Goal: Navigation & Orientation: Find specific page/section

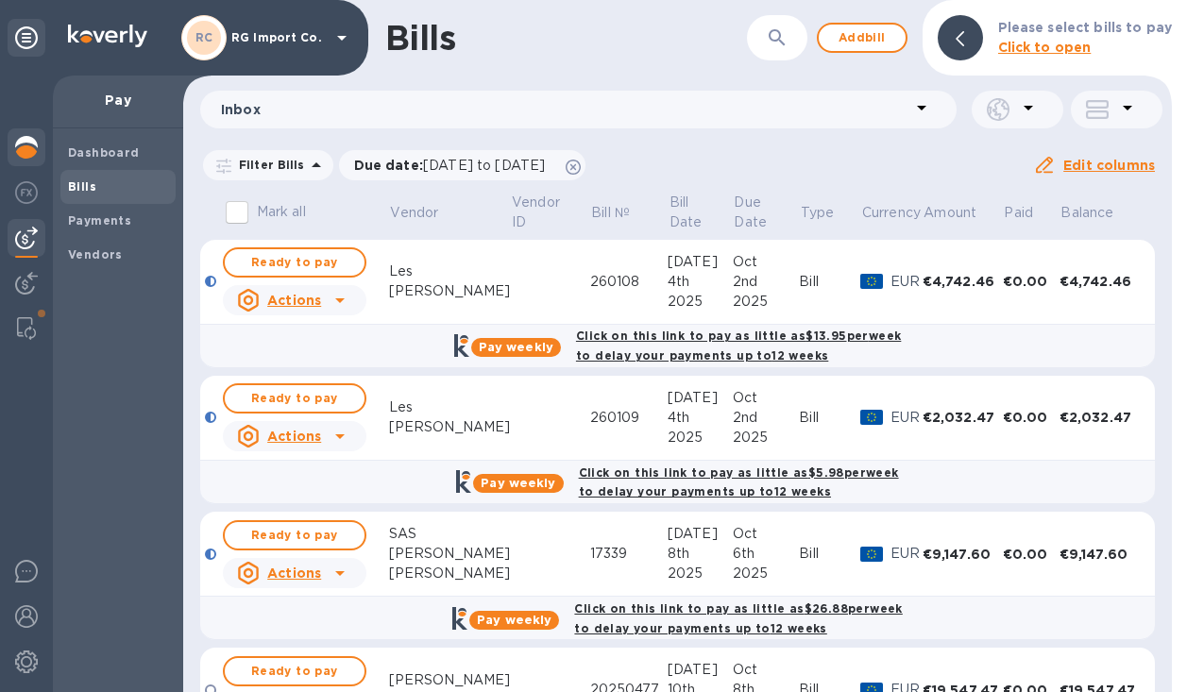
scroll to position [475, 0]
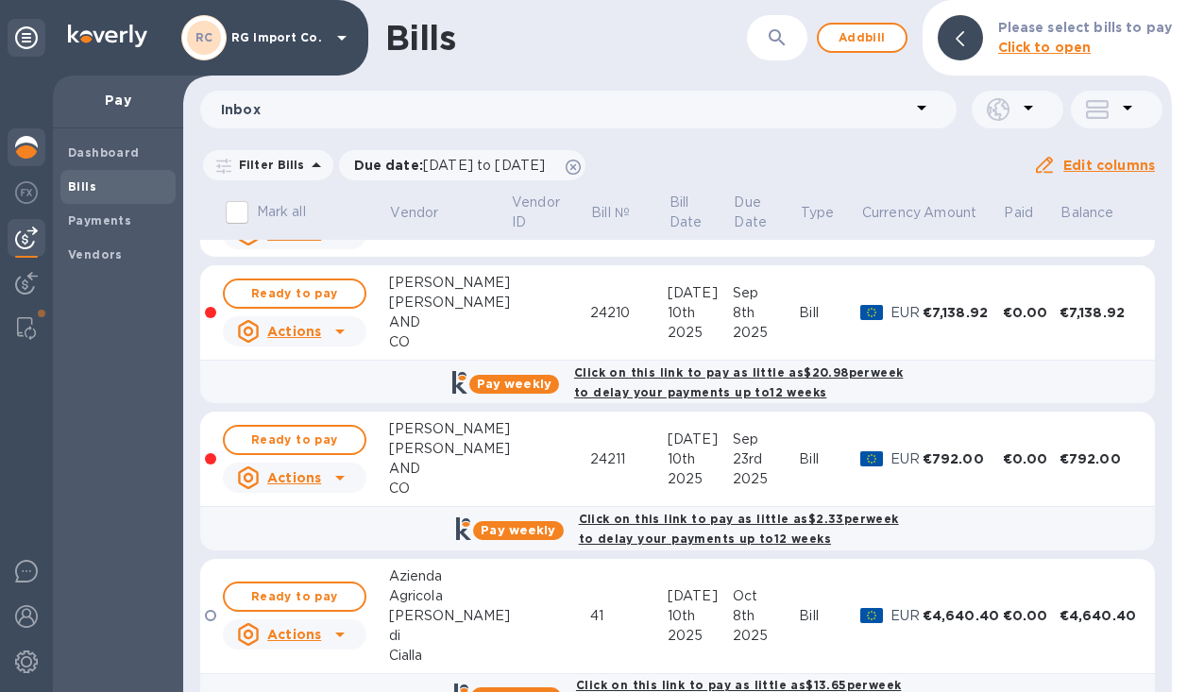
click at [27, 136] on img at bounding box center [26, 147] width 23 height 23
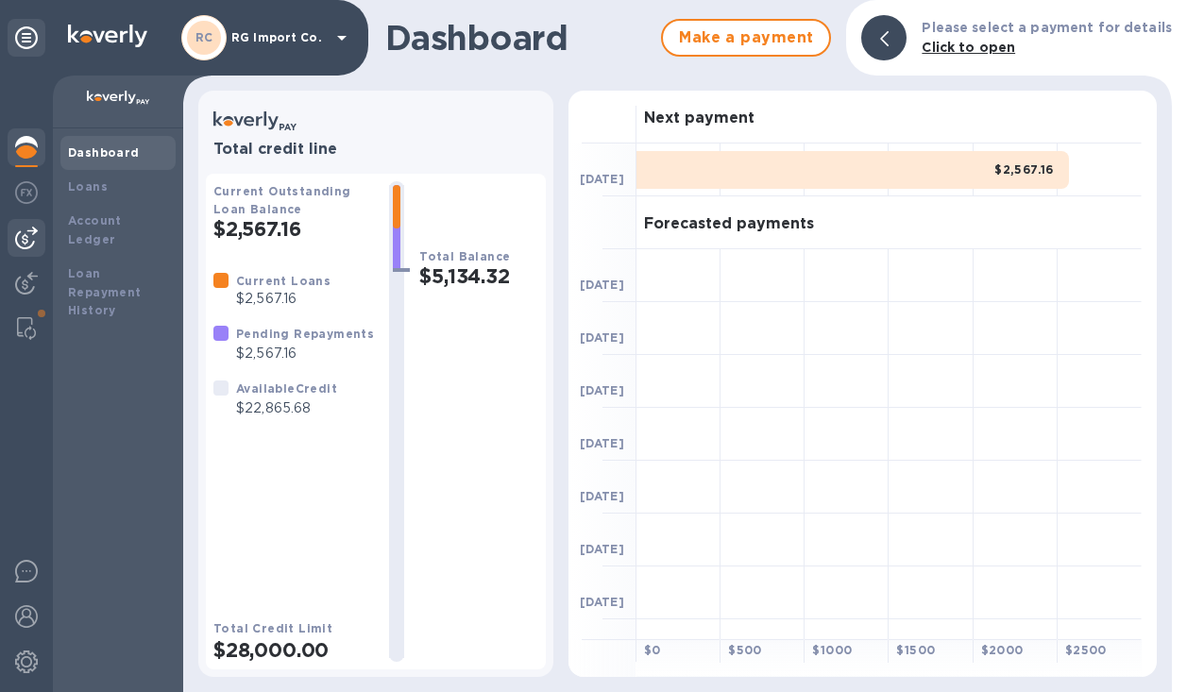
click at [22, 234] on img at bounding box center [26, 238] width 23 height 23
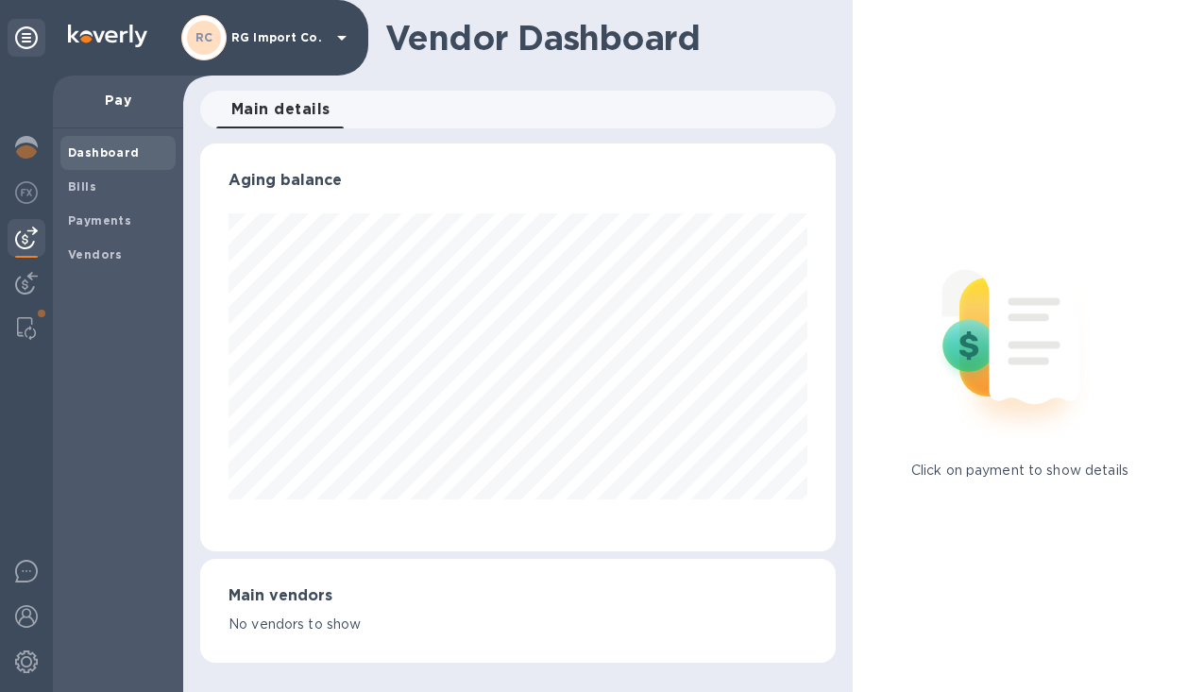
scroll to position [943756, 943536]
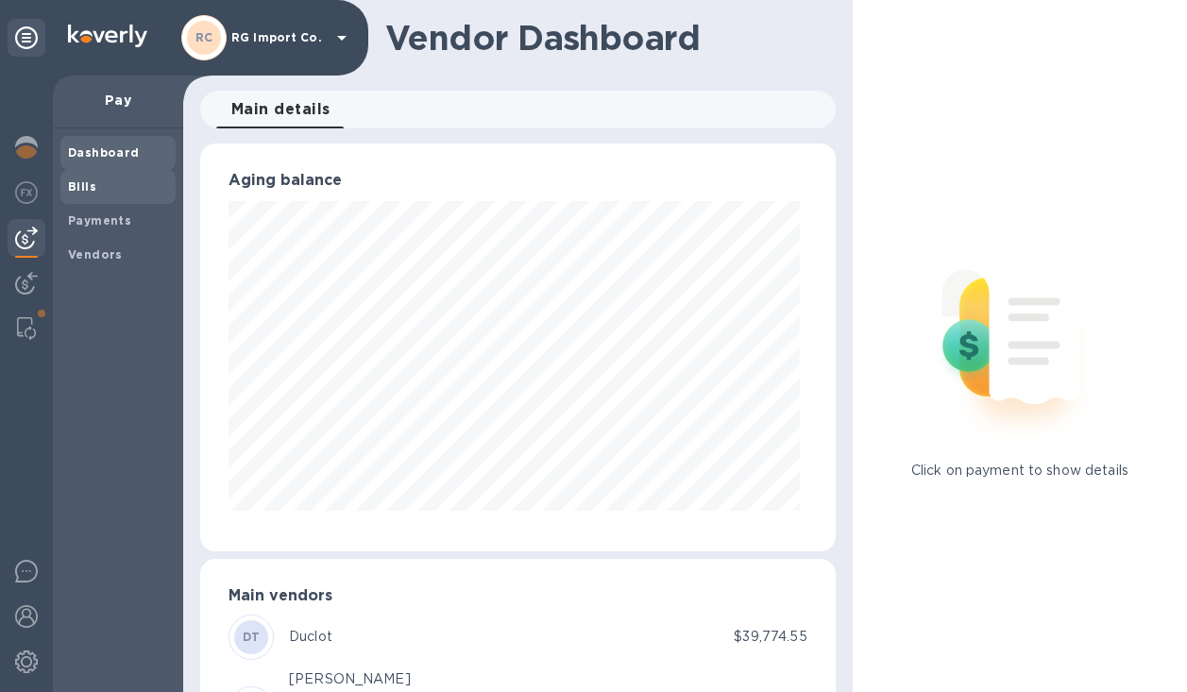
click at [81, 181] on b "Bills" at bounding box center [82, 186] width 28 height 14
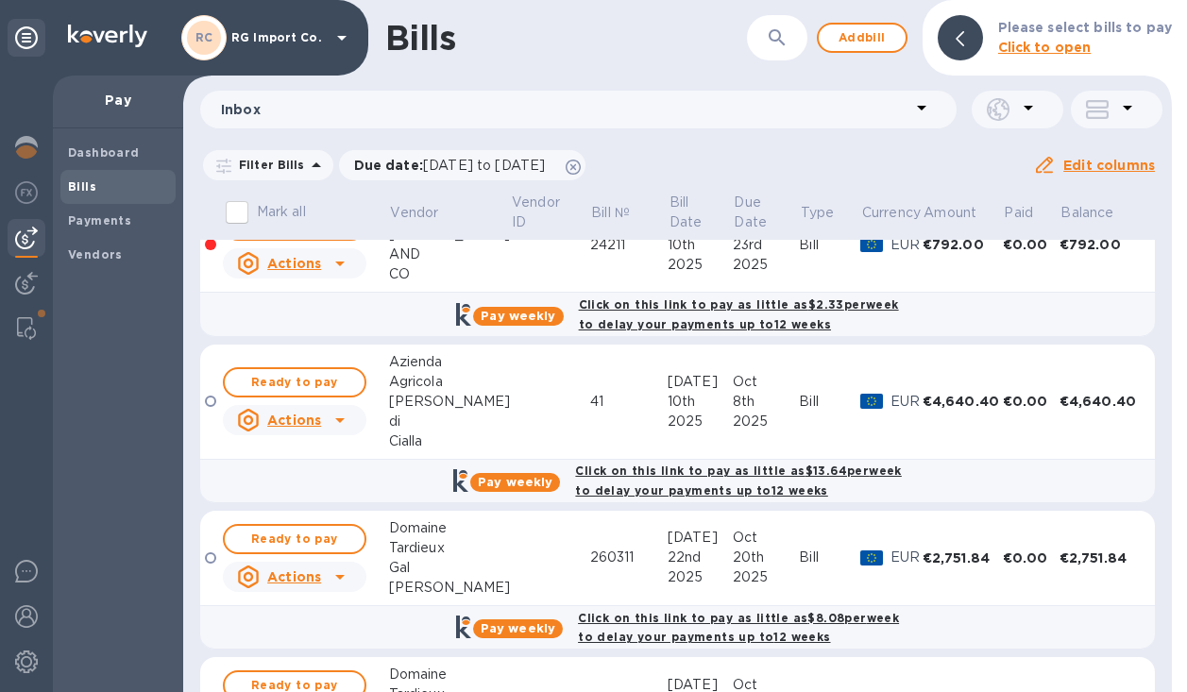
scroll to position [693, 0]
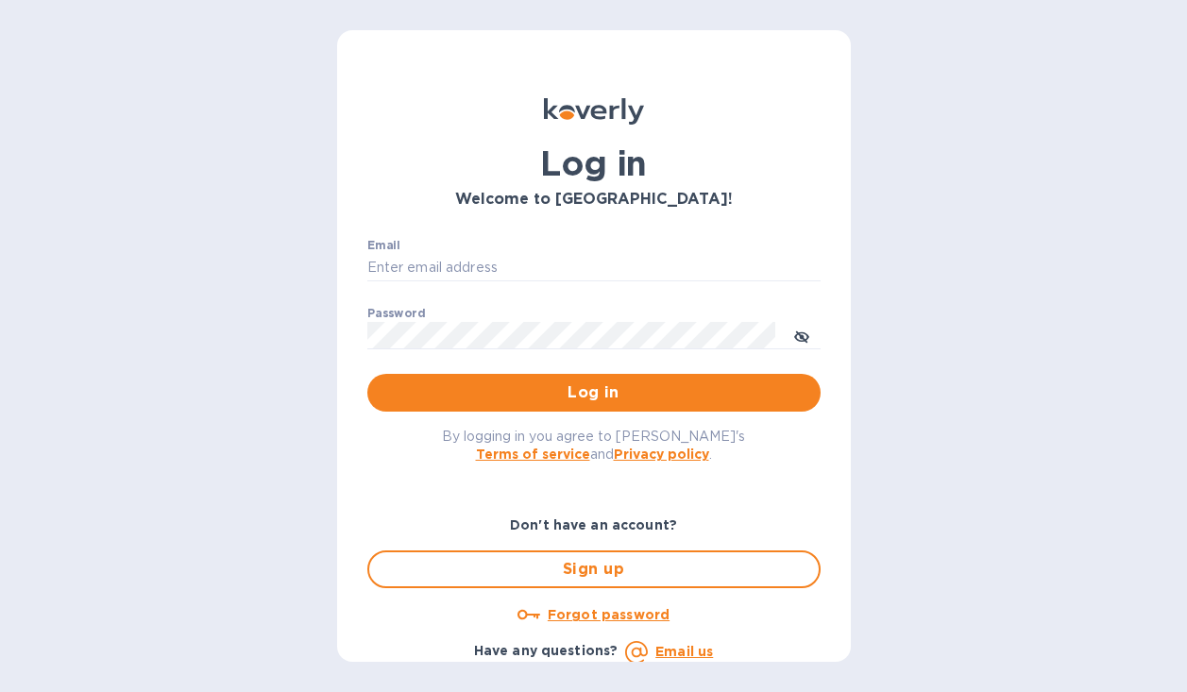
type input "[PERSON_NAME][EMAIL_ADDRESS][DOMAIN_NAME]"
